Goal: Information Seeking & Learning: Learn about a topic

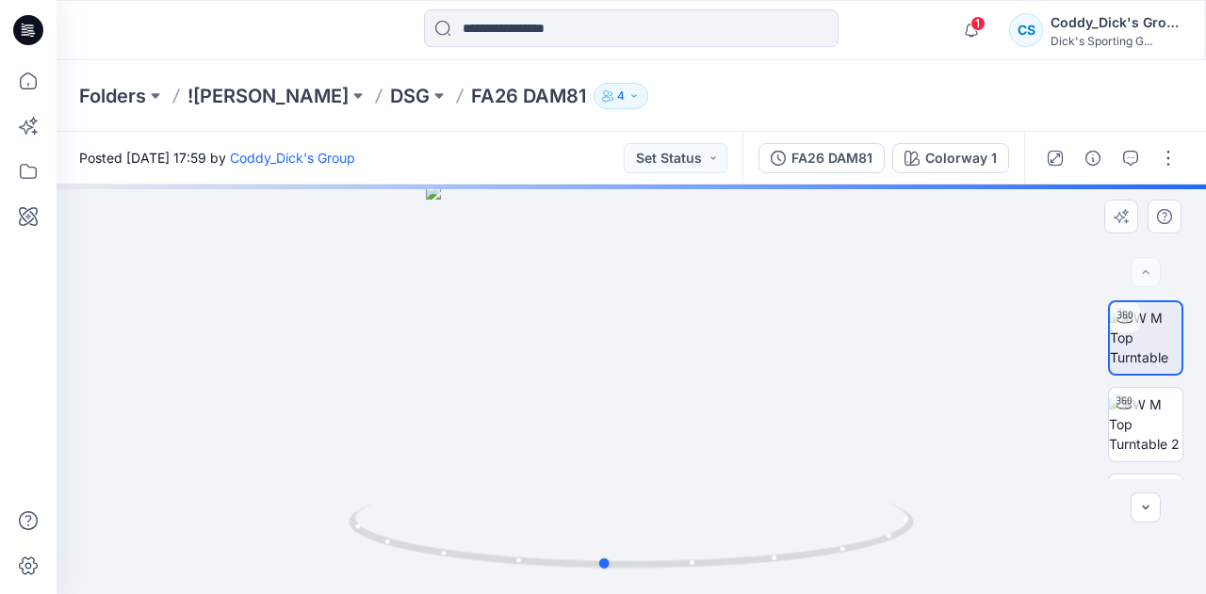
drag, startPoint x: 655, startPoint y: 348, endPoint x: 627, endPoint y: 353, distance: 27.9
click at [627, 353] on div at bounding box center [631, 390] width 1149 height 410
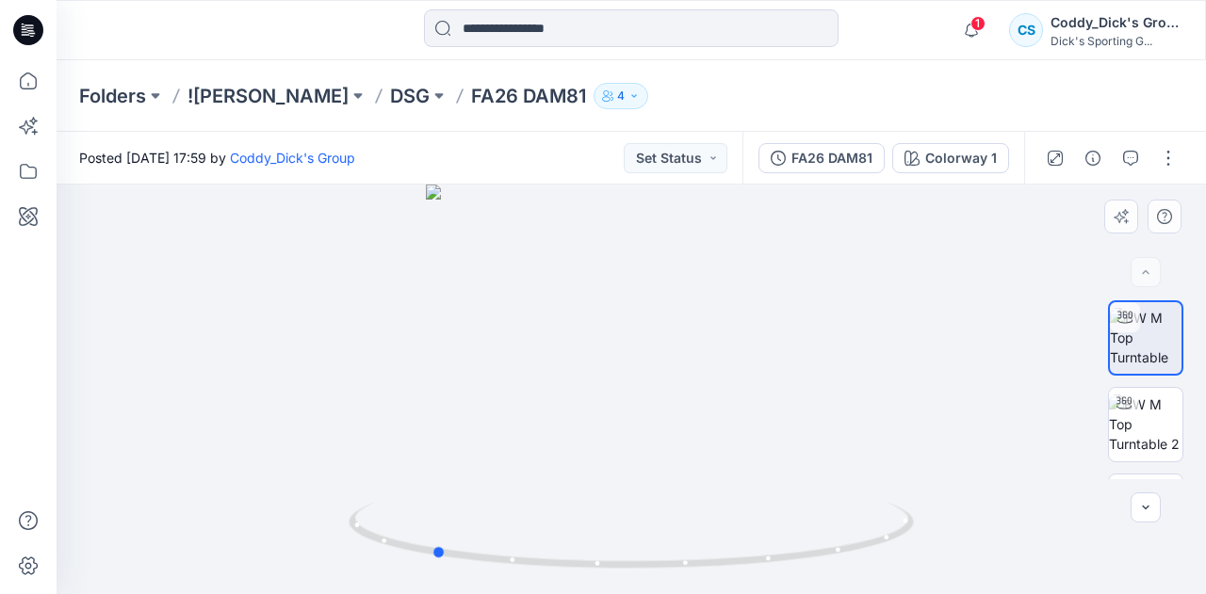
drag, startPoint x: 627, startPoint y: 353, endPoint x: 449, endPoint y: 335, distance: 178.9
click at [449, 335] on div at bounding box center [631, 390] width 1149 height 410
click at [1136, 435] on img at bounding box center [1145, 424] width 73 height 59
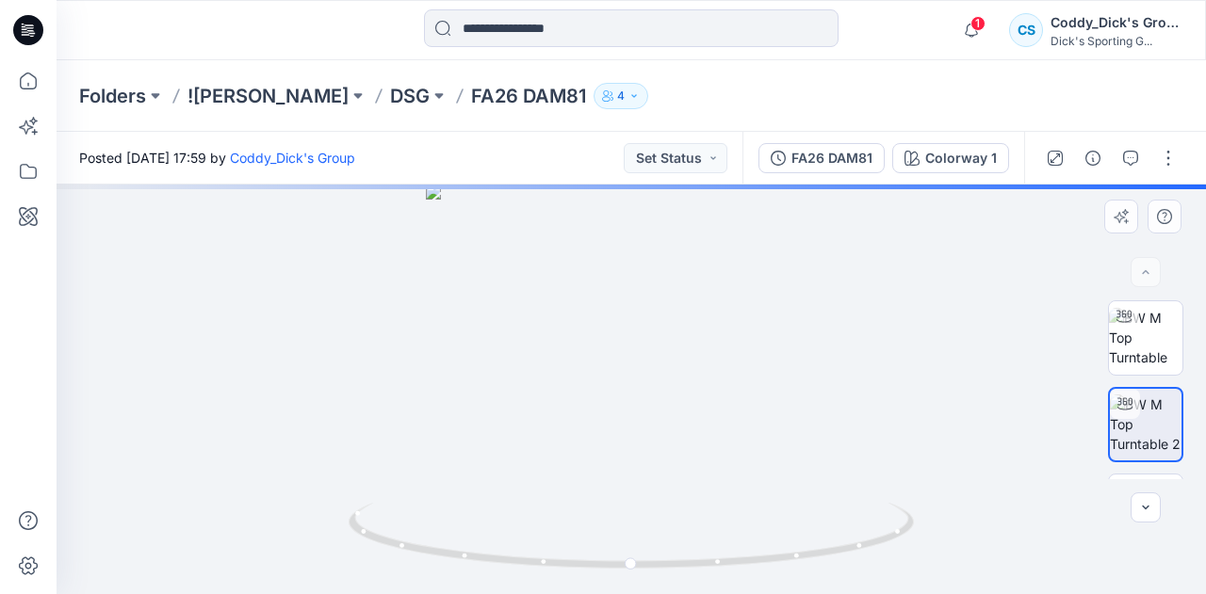
click at [641, 358] on div at bounding box center [631, 390] width 1149 height 410
click at [645, 356] on div at bounding box center [631, 390] width 1149 height 410
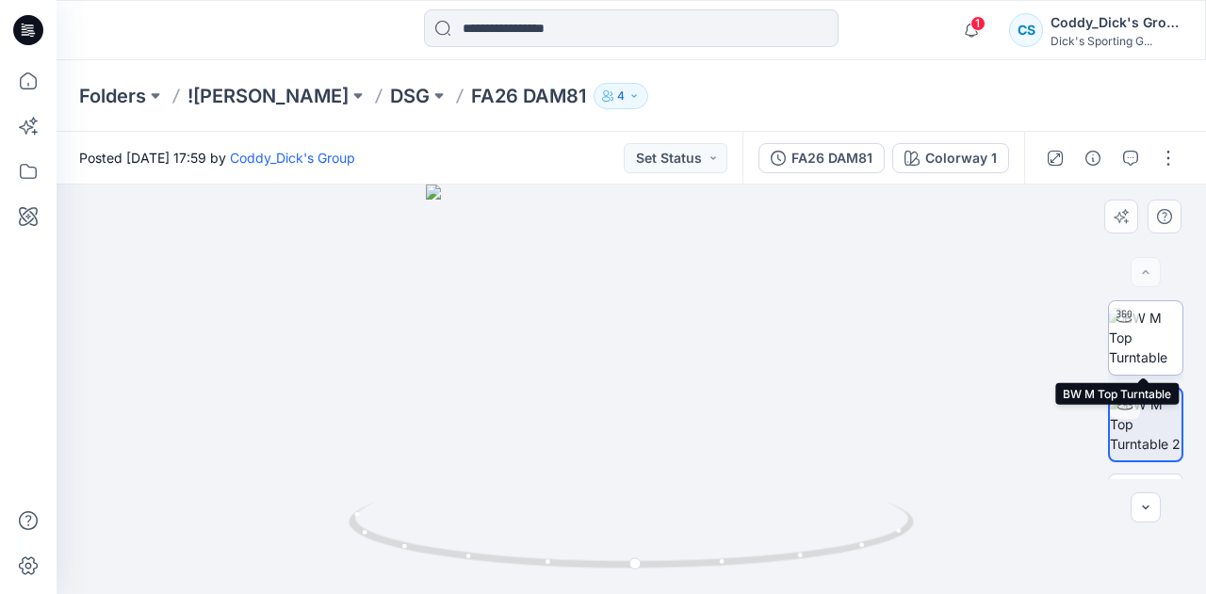
click at [1153, 337] on img at bounding box center [1145, 337] width 73 height 59
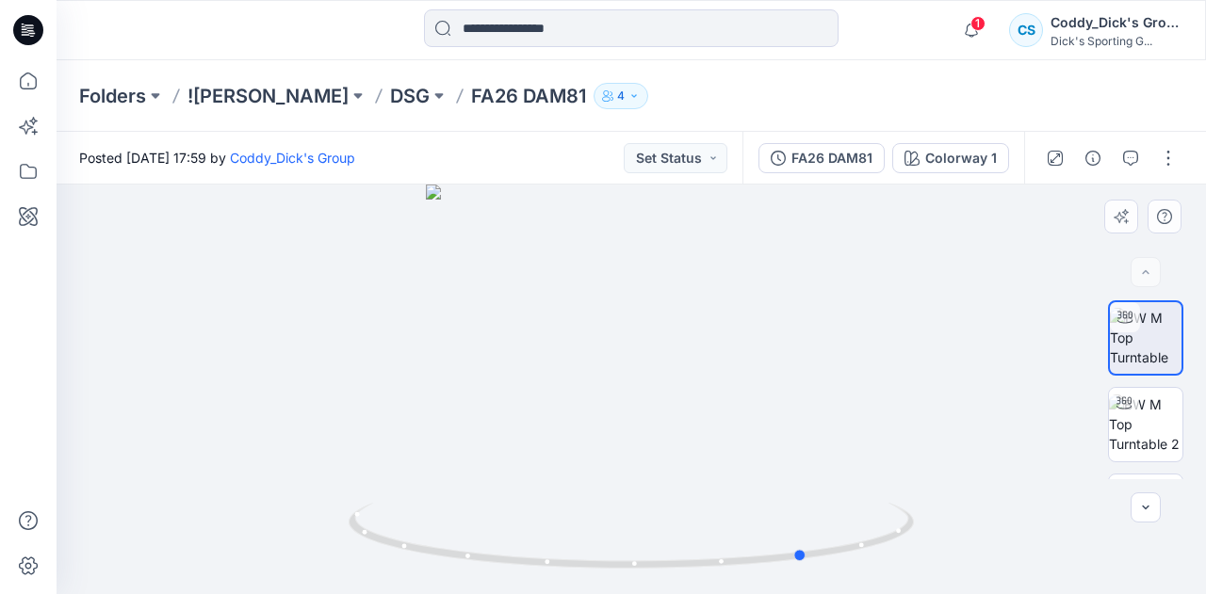
drag, startPoint x: 665, startPoint y: 351, endPoint x: 256, endPoint y: 293, distance: 413.0
click at [253, 293] on div at bounding box center [631, 390] width 1149 height 410
drag, startPoint x: 665, startPoint y: 376, endPoint x: 970, endPoint y: 372, distance: 305.3
click at [970, 372] on div at bounding box center [631, 390] width 1149 height 410
drag, startPoint x: 611, startPoint y: 371, endPoint x: 703, endPoint y: 383, distance: 92.2
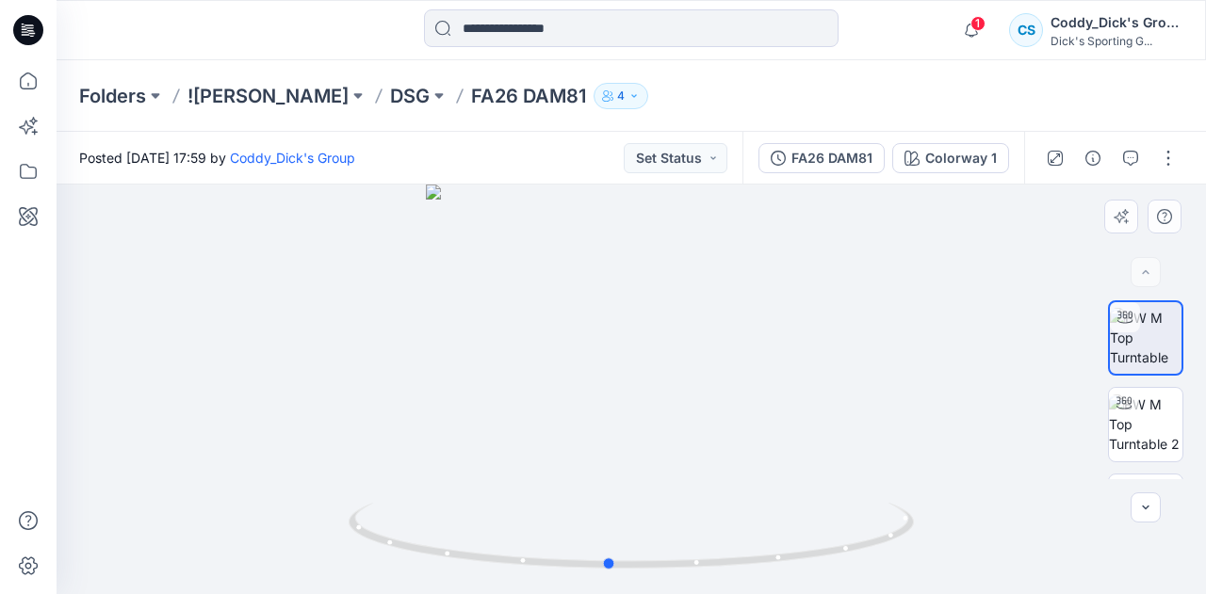
click at [703, 383] on div at bounding box center [631, 390] width 1149 height 410
drag, startPoint x: 642, startPoint y: 316, endPoint x: 645, endPoint y: 501, distance: 185.6
click at [644, 515] on div at bounding box center [631, 390] width 1149 height 410
drag, startPoint x: 663, startPoint y: 370, endPoint x: 631, endPoint y: 451, distance: 87.1
click at [631, 451] on img at bounding box center [604, 319] width 1505 height 549
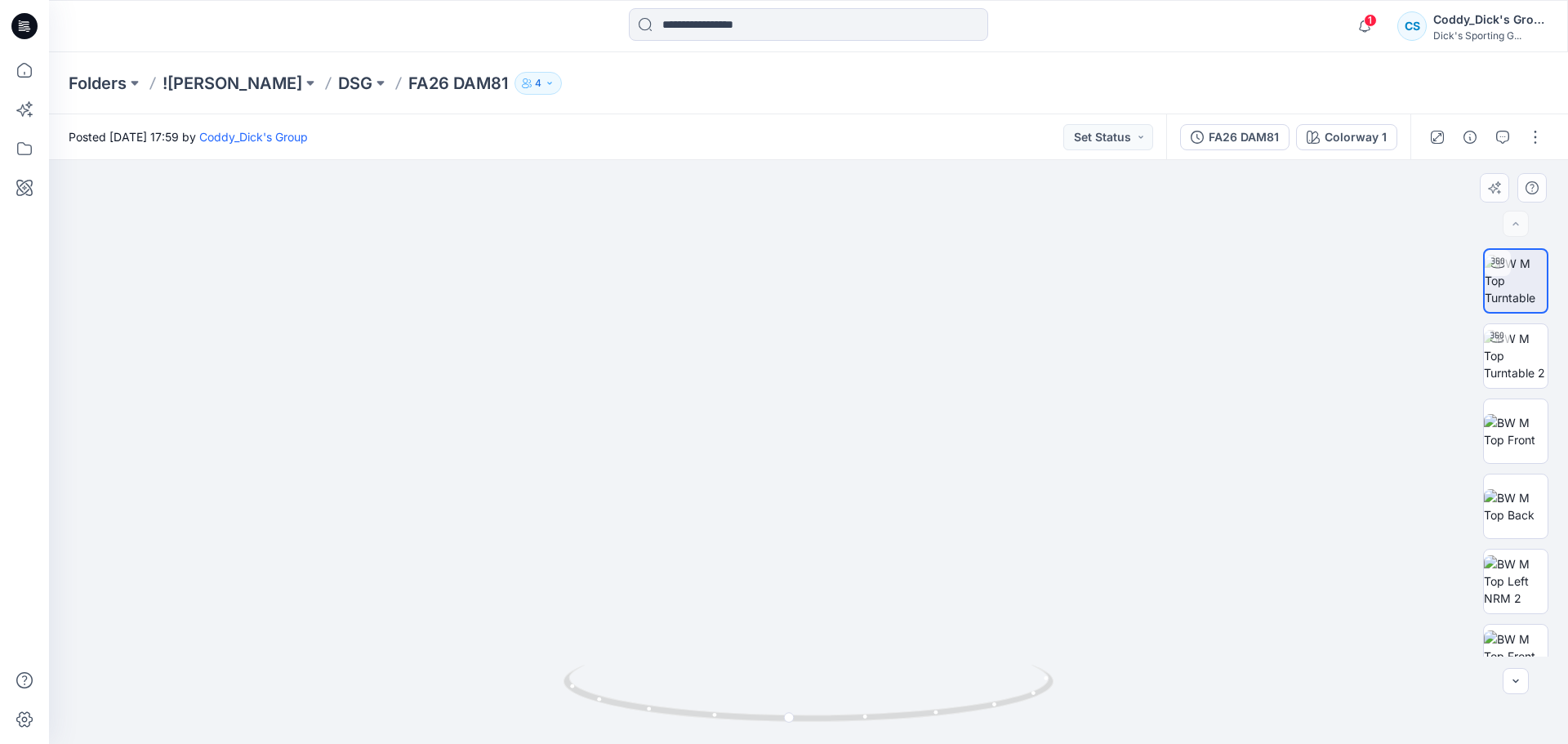
click at [815, 408] on img at bounding box center [809, 397] width 1519 height 695
drag, startPoint x: 881, startPoint y: 423, endPoint x: 797, endPoint y: 439, distance: 85.5
drag, startPoint x: 797, startPoint y: 622, endPoint x: 707, endPoint y: 609, distance: 90.9
click at [707, 515] on img at bounding box center [809, 397] width 1519 height 693
click at [868, 515] on icon at bounding box center [810, 695] width 494 height 62
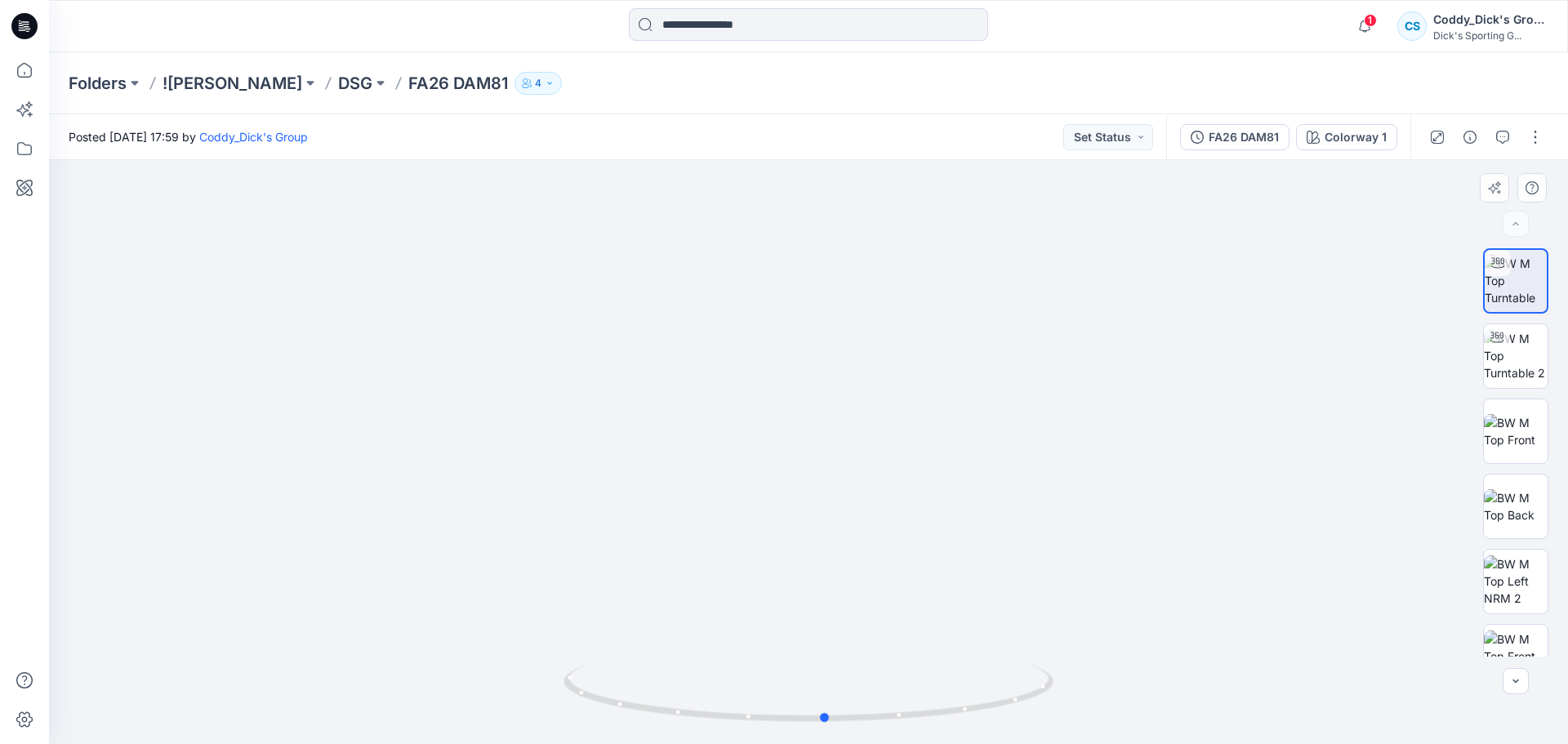
drag, startPoint x: 868, startPoint y: 723, endPoint x: 1395, endPoint y: 698, distance: 527.6
click at [1044, 515] on div at bounding box center [809, 453] width 1519 height 584
drag, startPoint x: 803, startPoint y: 387, endPoint x: 799, endPoint y: 573, distance: 186.0
click at [799, 515] on img at bounding box center [809, 453] width 1519 height 584
click at [800, 464] on img at bounding box center [809, 453] width 1519 height 584
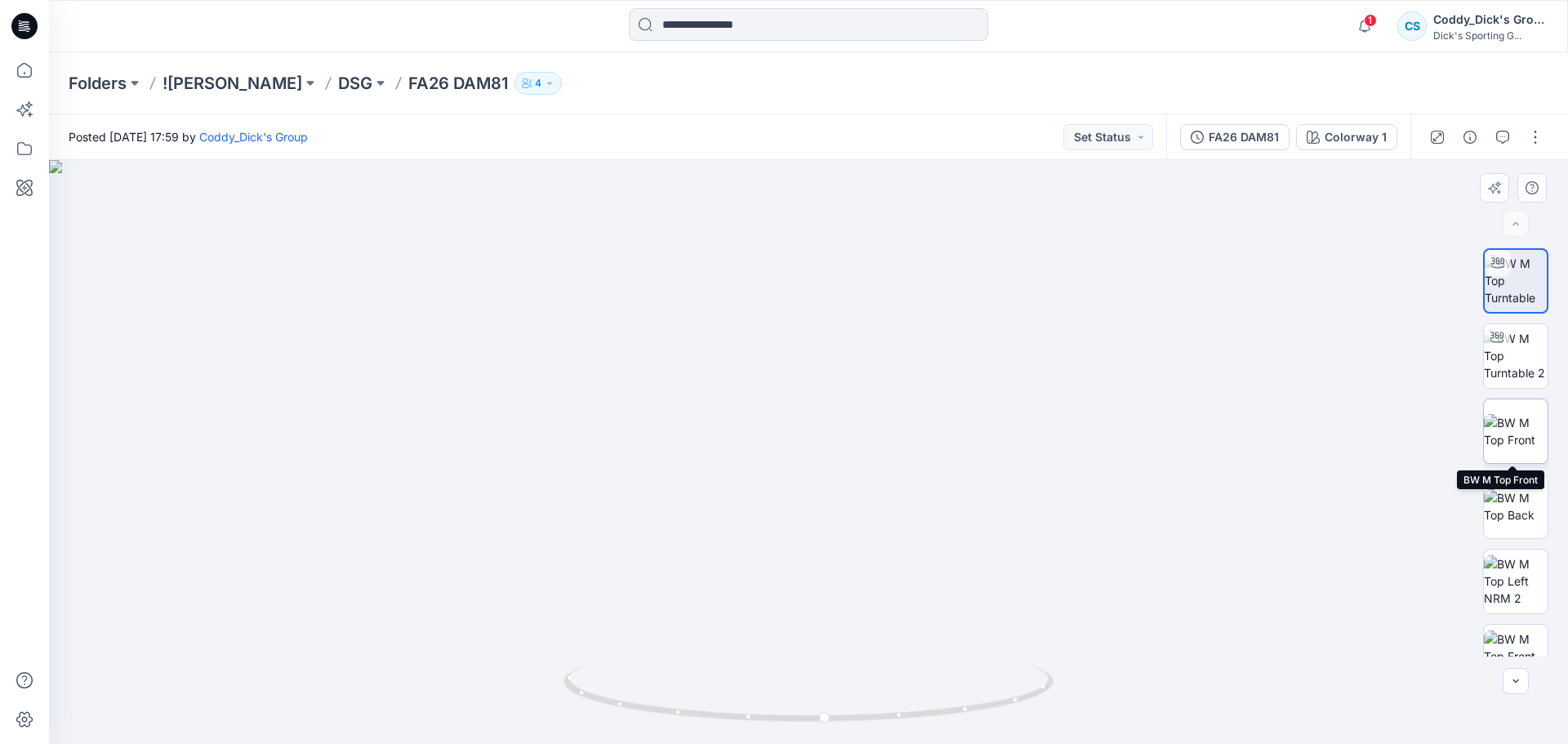
click at [1044, 444] on img at bounding box center [1515, 432] width 63 height 35
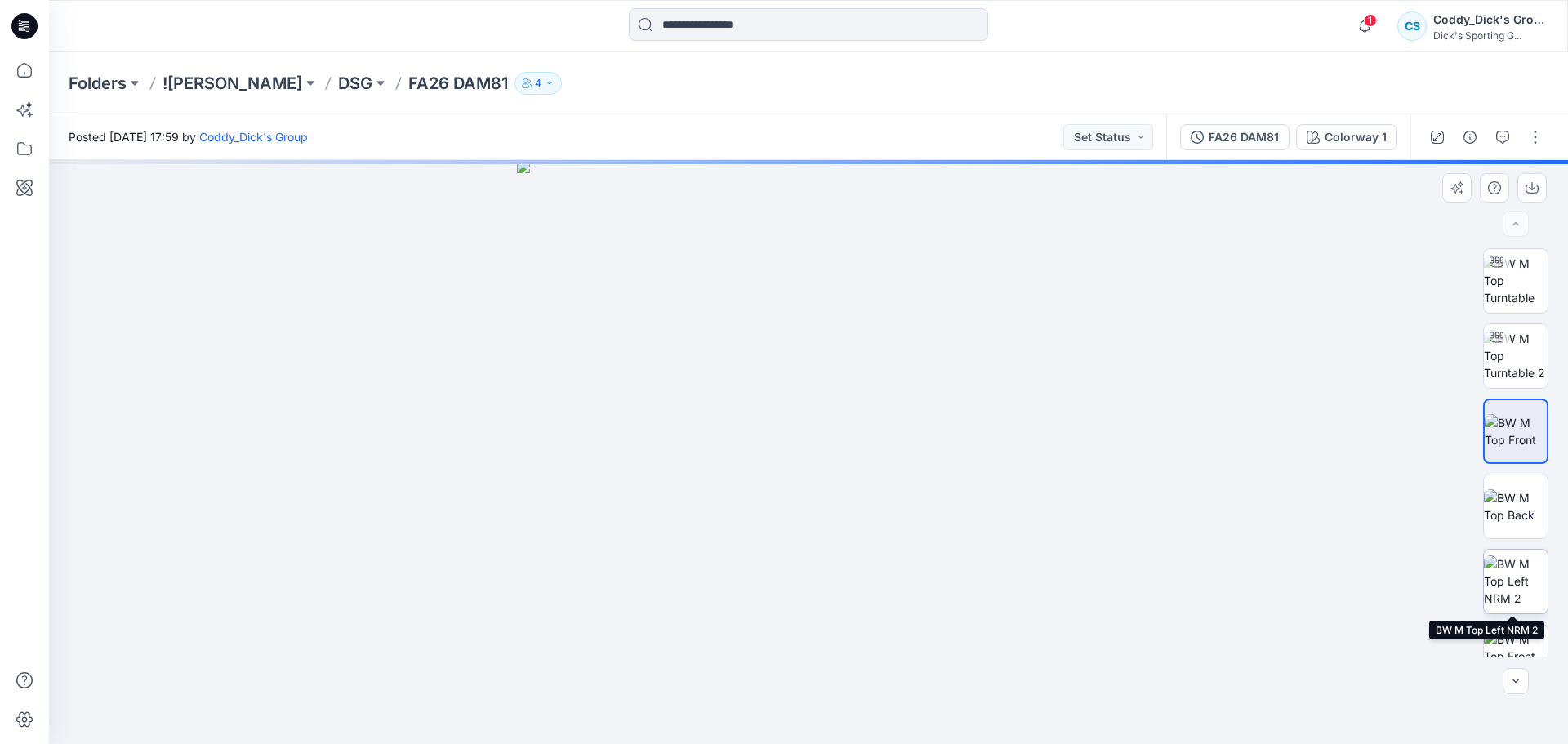
click at [1044, 515] on img at bounding box center [1515, 581] width 63 height 51
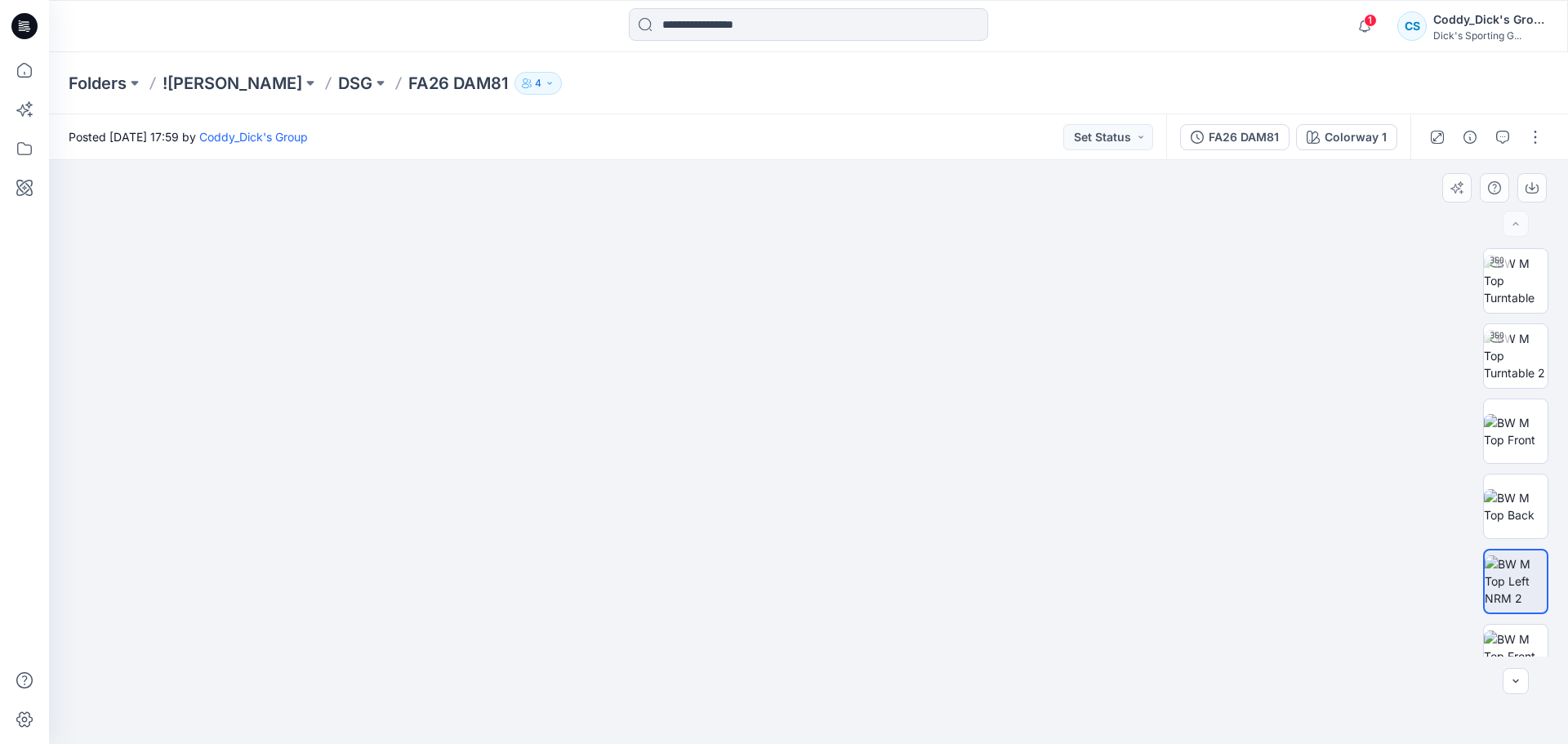
drag, startPoint x: 796, startPoint y: 420, endPoint x: 908, endPoint y: 460, distance: 118.9
drag, startPoint x: 740, startPoint y: 449, endPoint x: 923, endPoint y: 467, distance: 183.9
click at [923, 467] on img at bounding box center [809, 422] width 818 height 643
click at [1044, 439] on img at bounding box center [1515, 432] width 63 height 35
drag, startPoint x: 849, startPoint y: 405, endPoint x: 845, endPoint y: 474, distance: 69.1
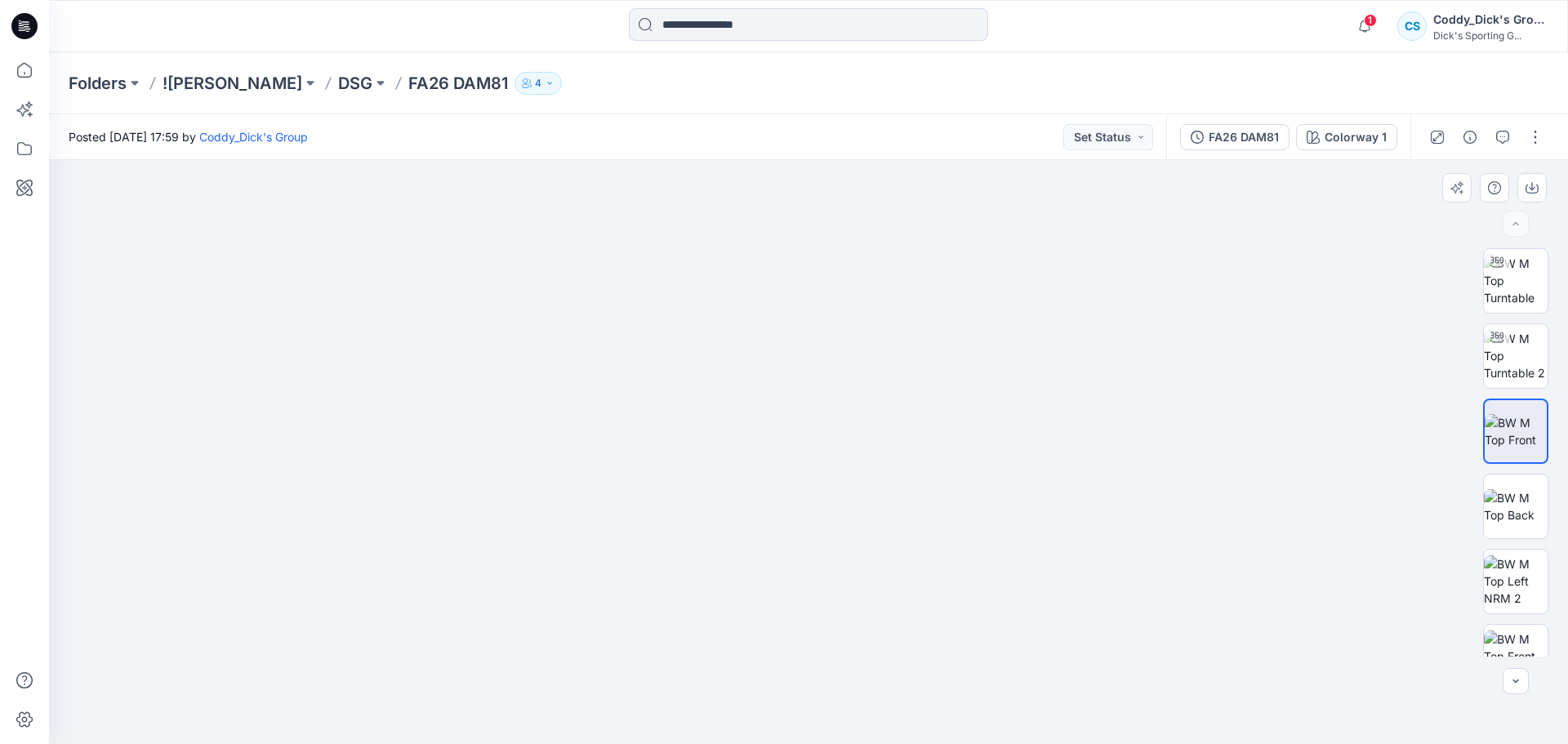
click at [845, 474] on img at bounding box center [808, 369] width 1051 height 751
drag, startPoint x: 948, startPoint y: 474, endPoint x: 883, endPoint y: 499, distance: 69.6
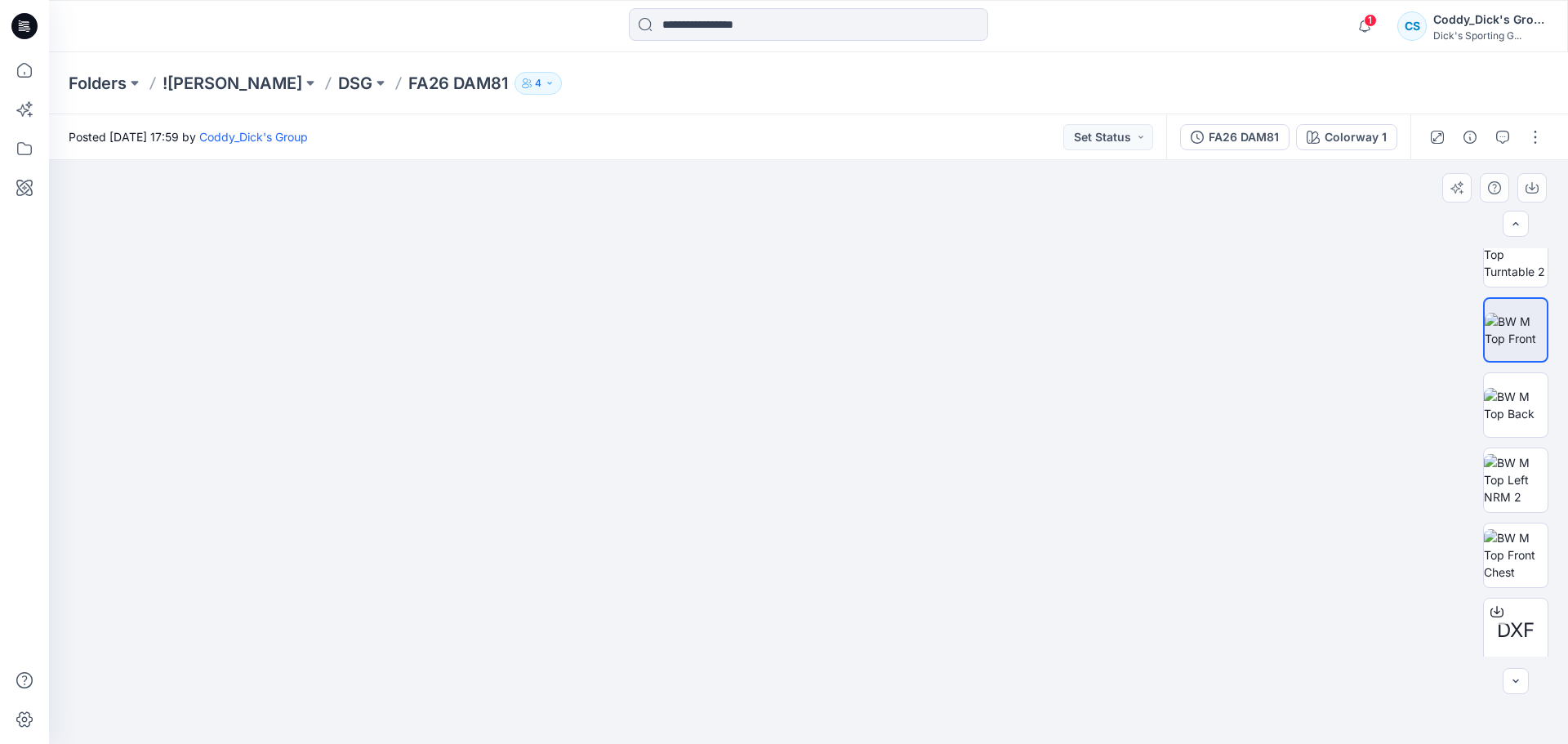
scroll to position [108, 0]
click at [1044, 515] on img at bounding box center [1515, 548] width 63 height 51
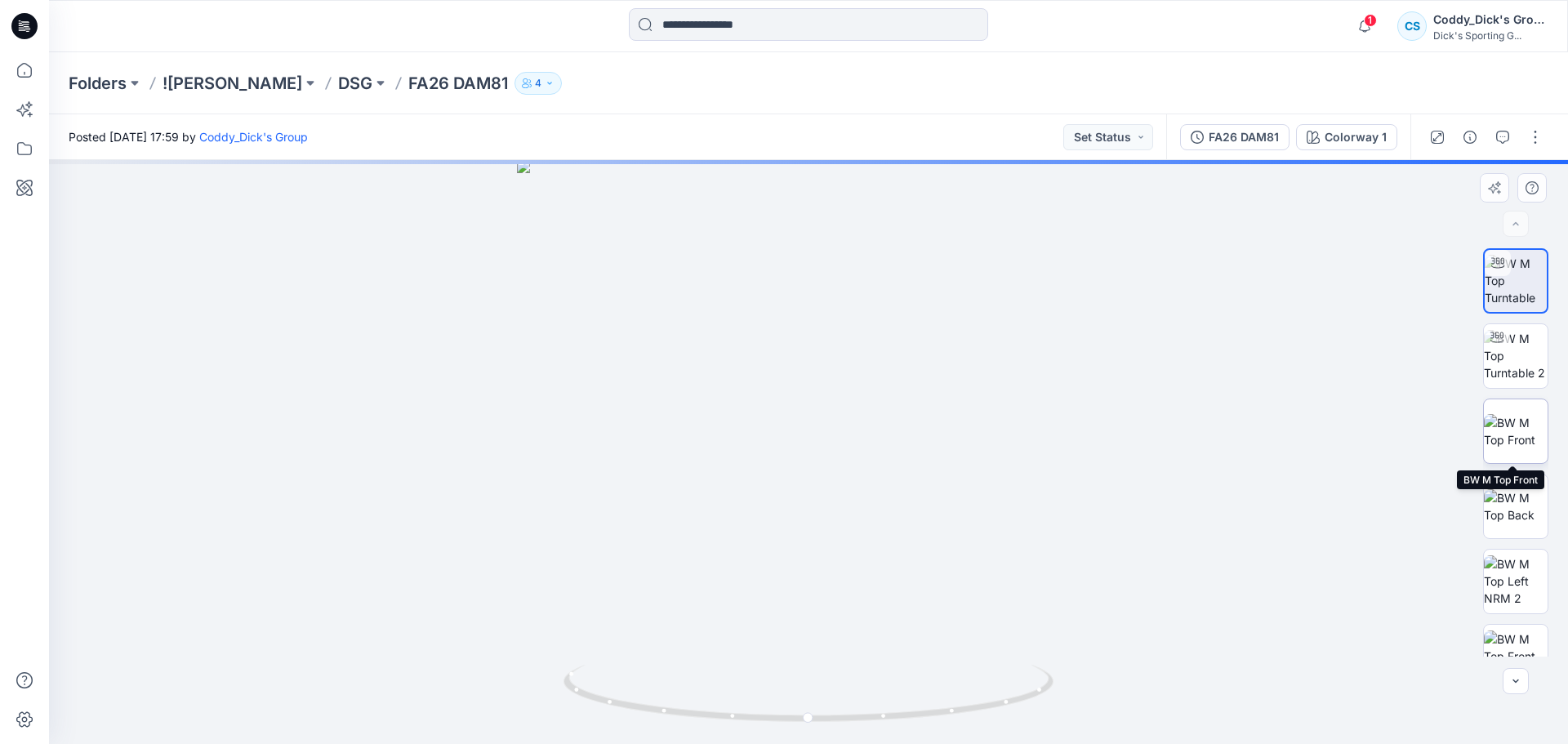
click at [1509, 441] on img at bounding box center [1515, 432] width 63 height 35
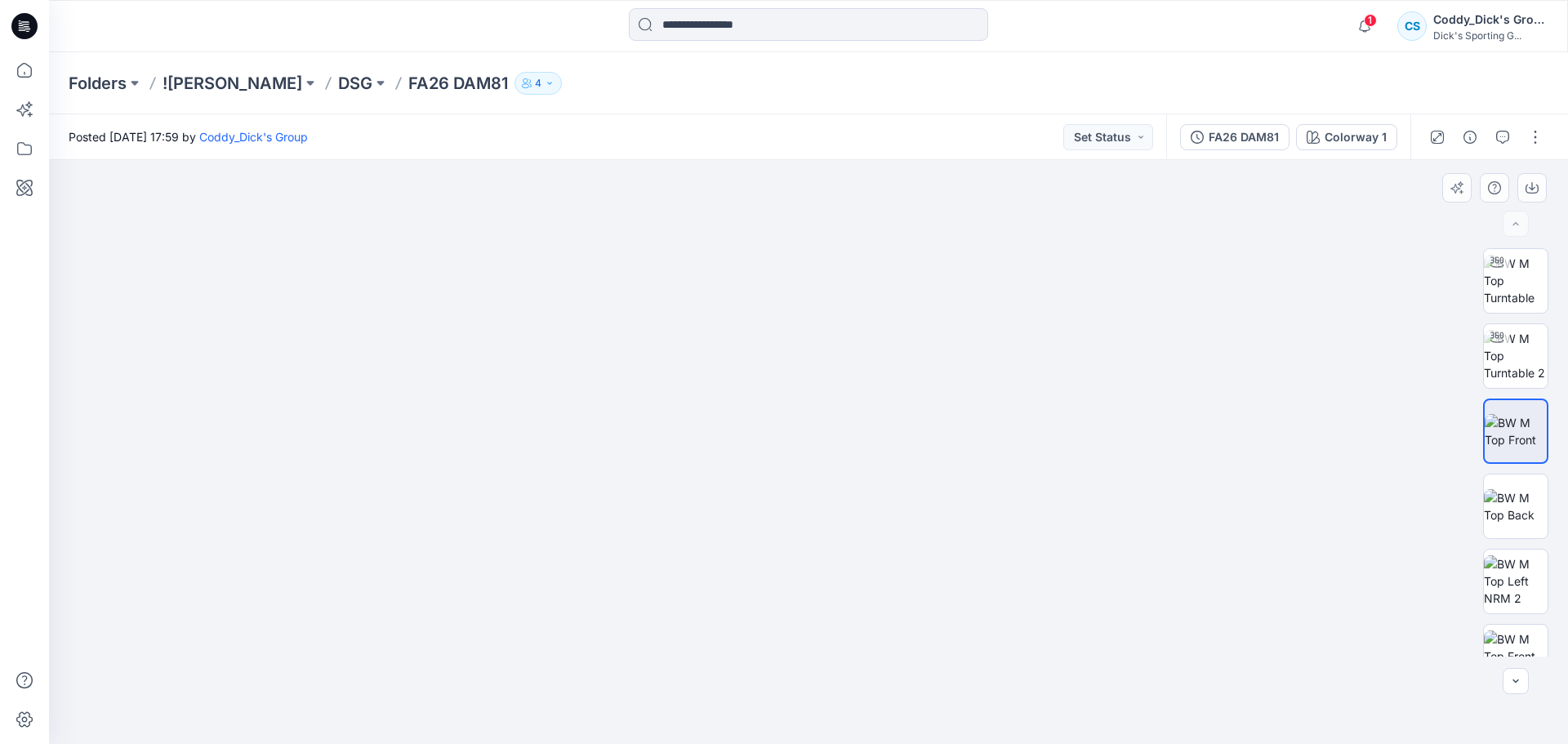
drag, startPoint x: 830, startPoint y: 383, endPoint x: 832, endPoint y: 458, distance: 75.0
click at [832, 458] on img at bounding box center [809, 382] width 1012 height 724
